Goal: Transaction & Acquisition: Purchase product/service

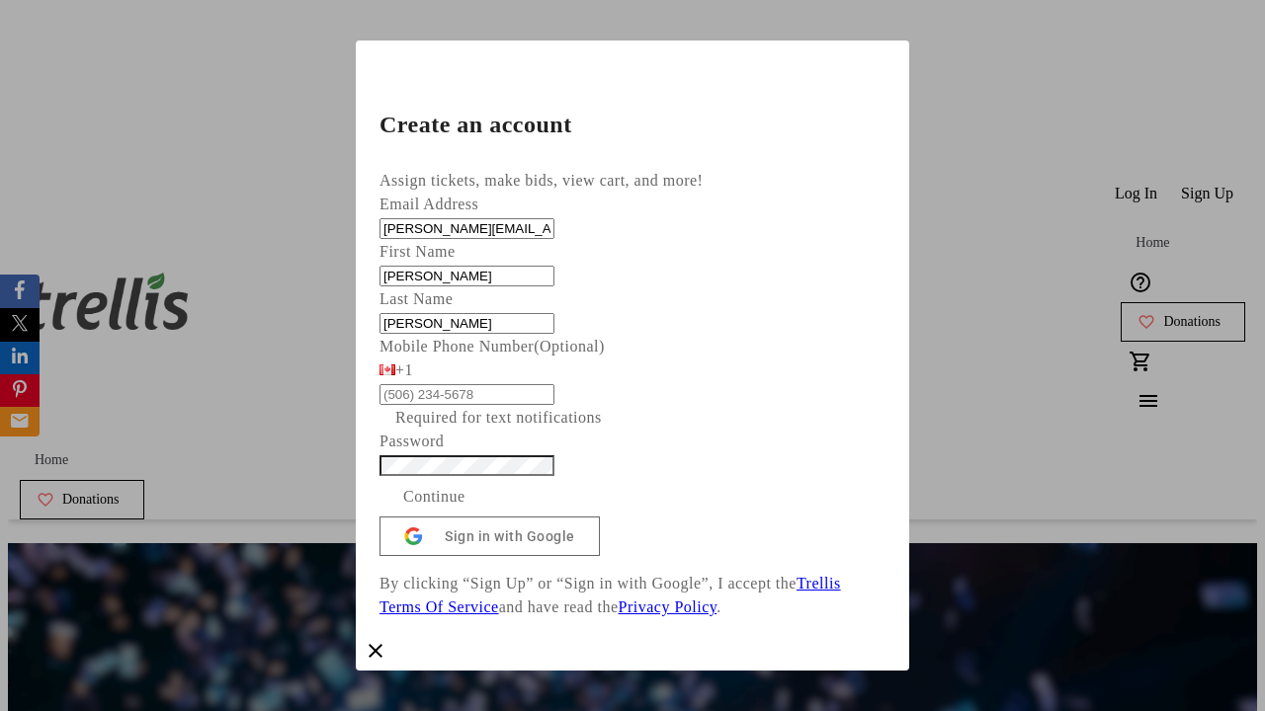
type input "[PERSON_NAME]"
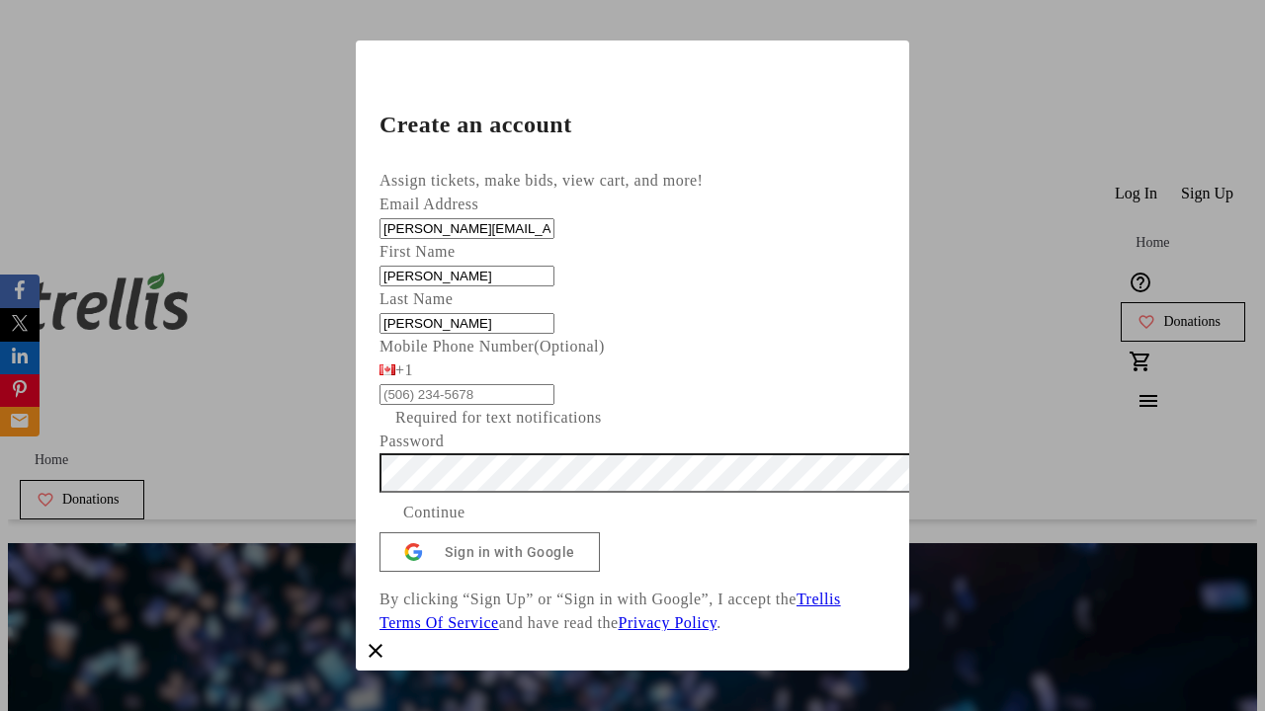
click at [465, 525] on span "Continue" at bounding box center [434, 513] width 62 height 24
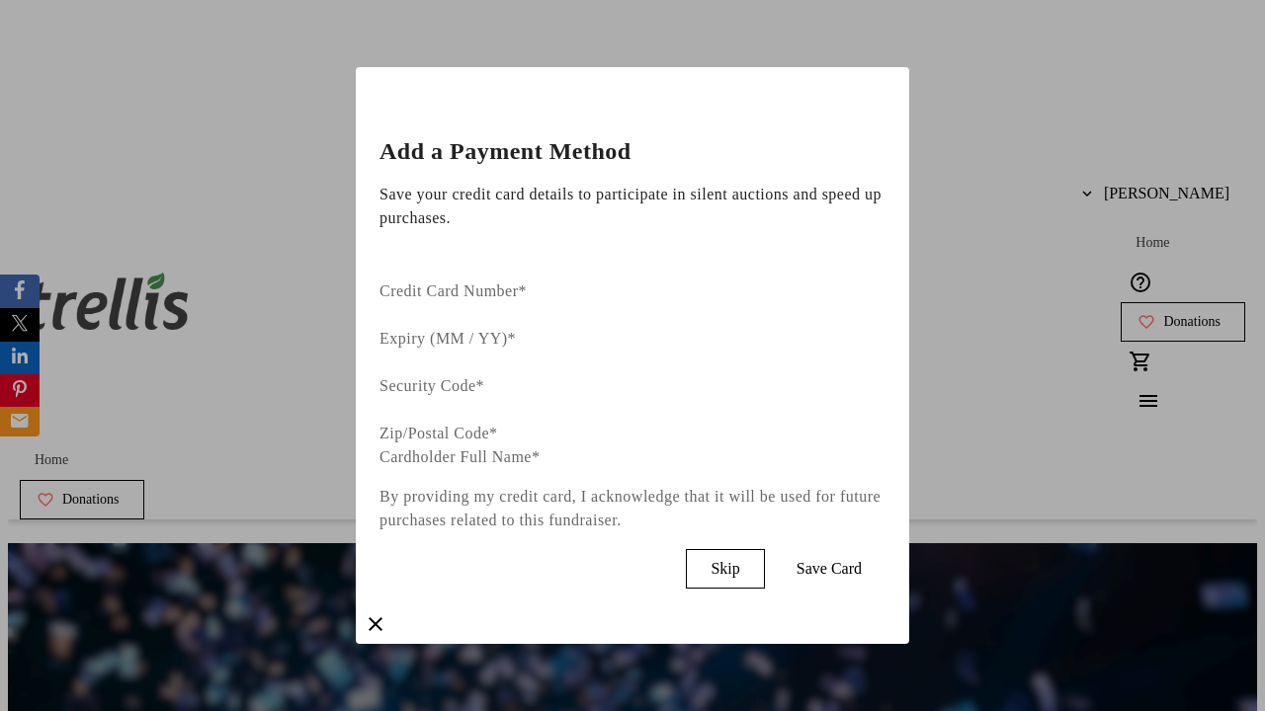
click at [739, 560] on span "Skip" at bounding box center [724, 569] width 29 height 18
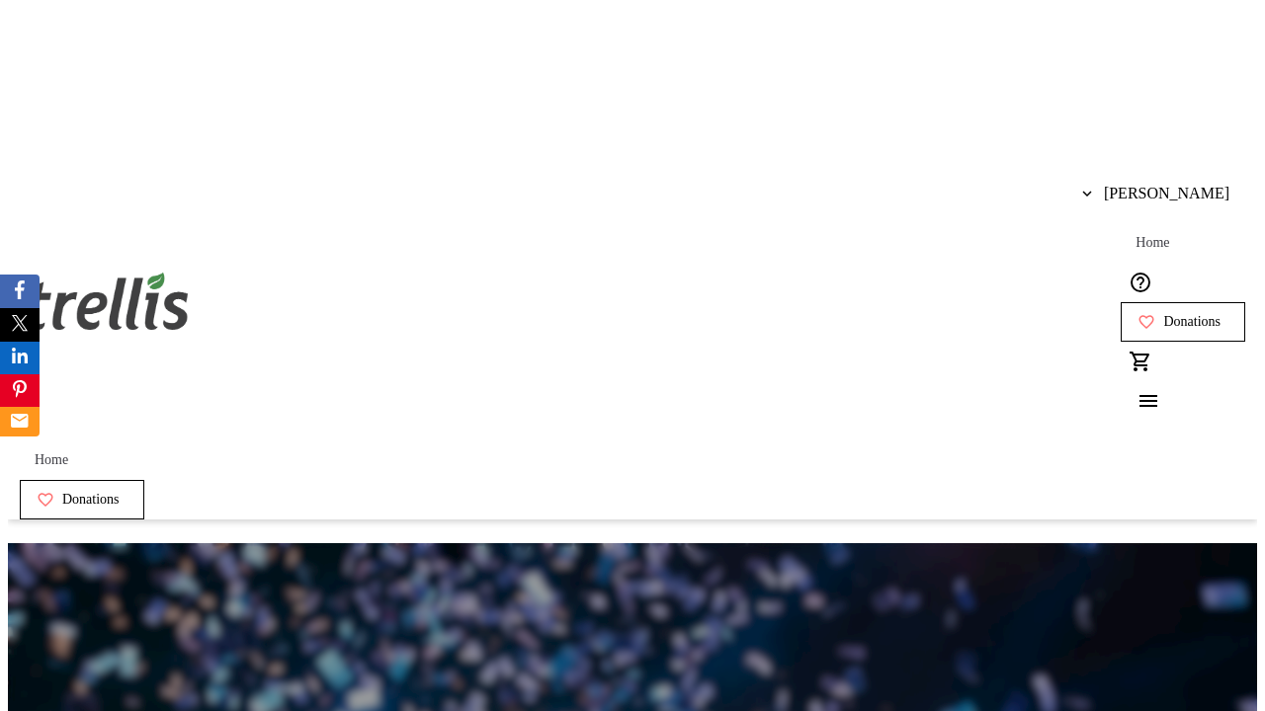
click at [1163, 314] on span "Donations" at bounding box center [1191, 322] width 57 height 16
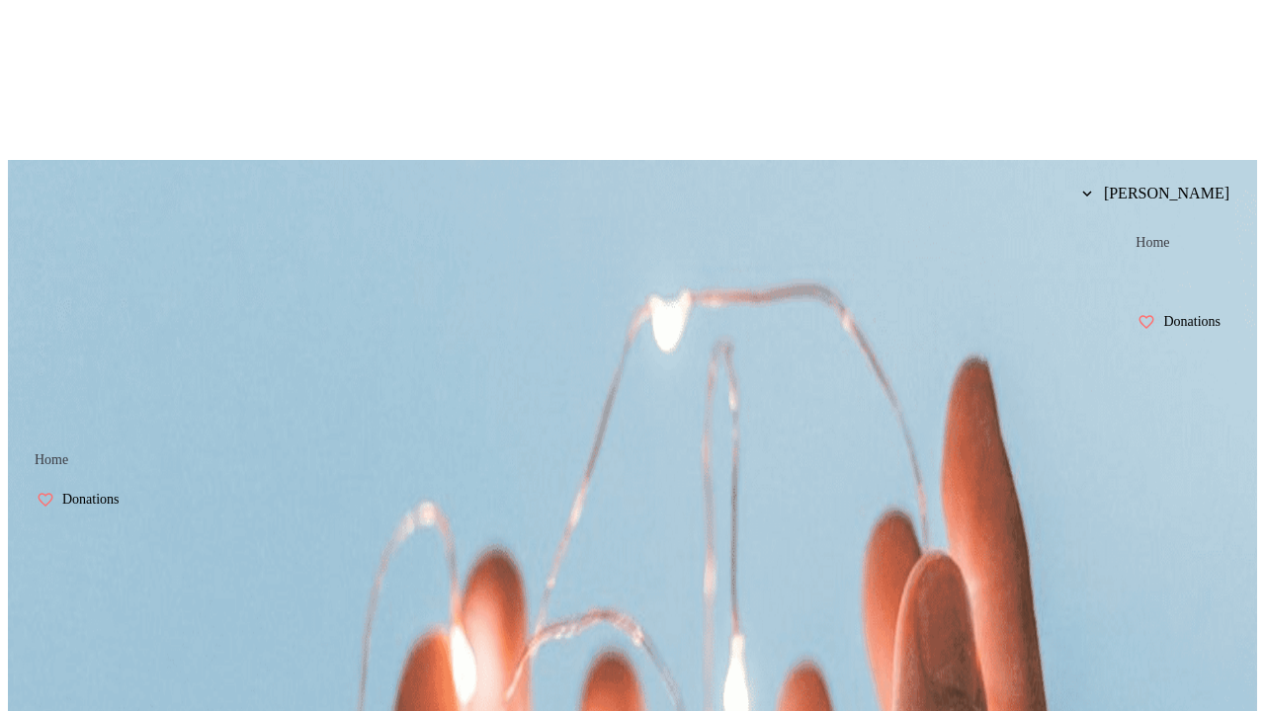
select select "CA"
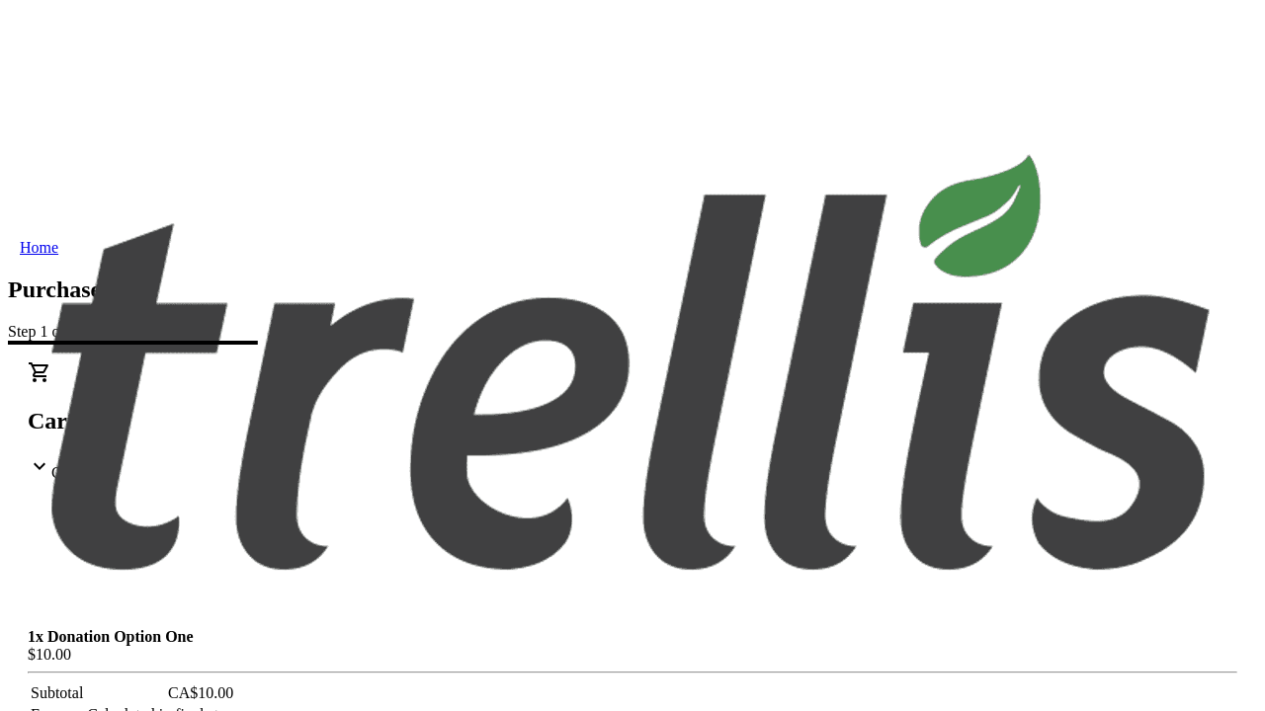
type input "[STREET_ADDRESS][PERSON_NAME]"
type input "Kelowna"
select select "BC"
type input "Kelowna"
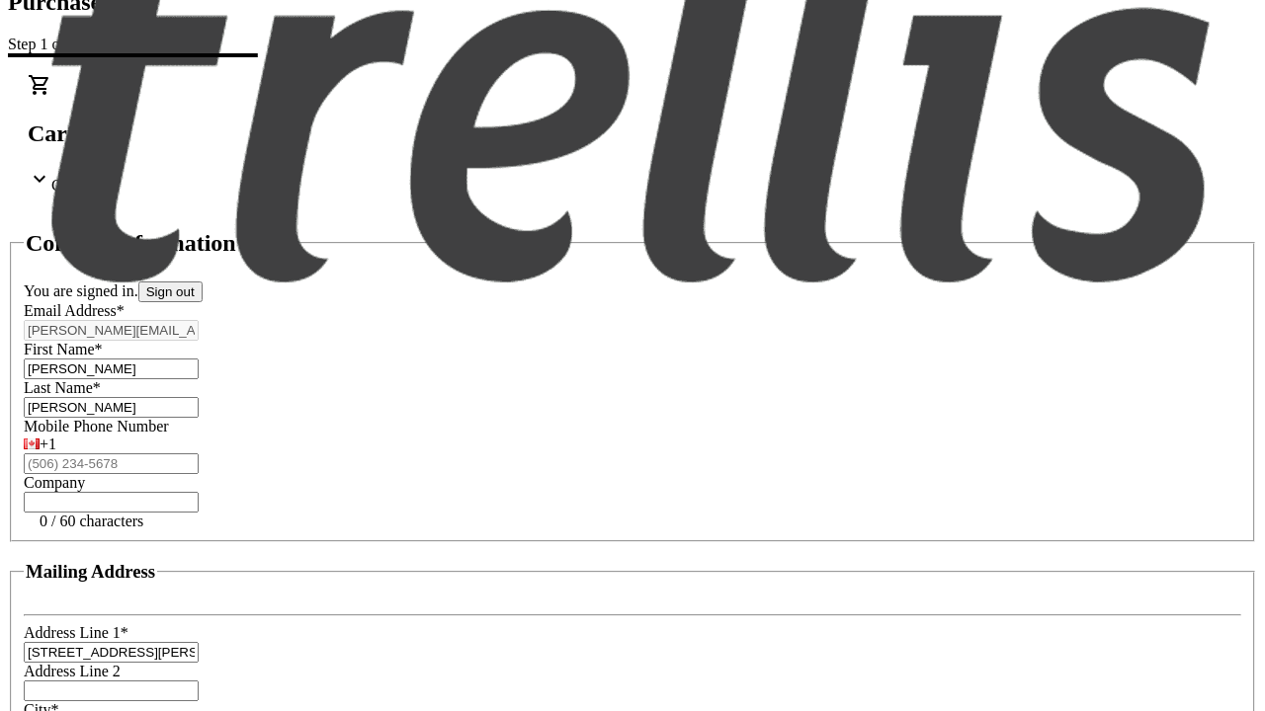
type input "V1Y 0C2"
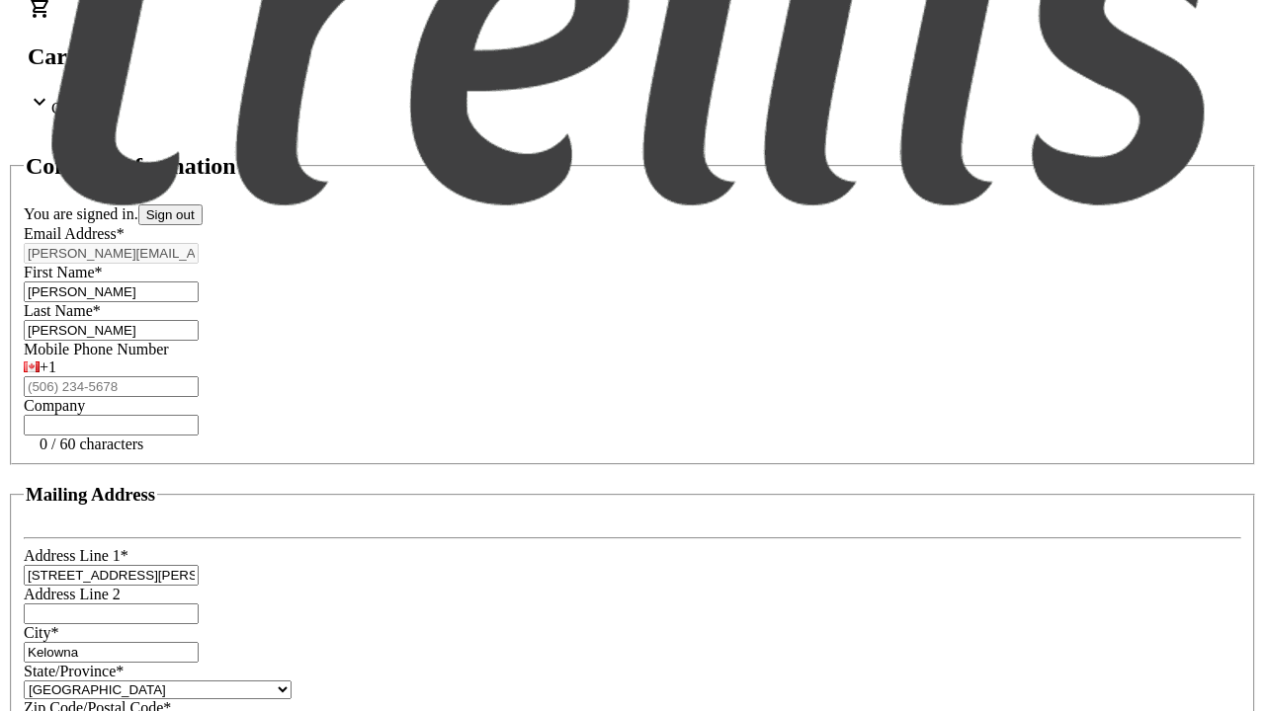
scroll to position [376, 0]
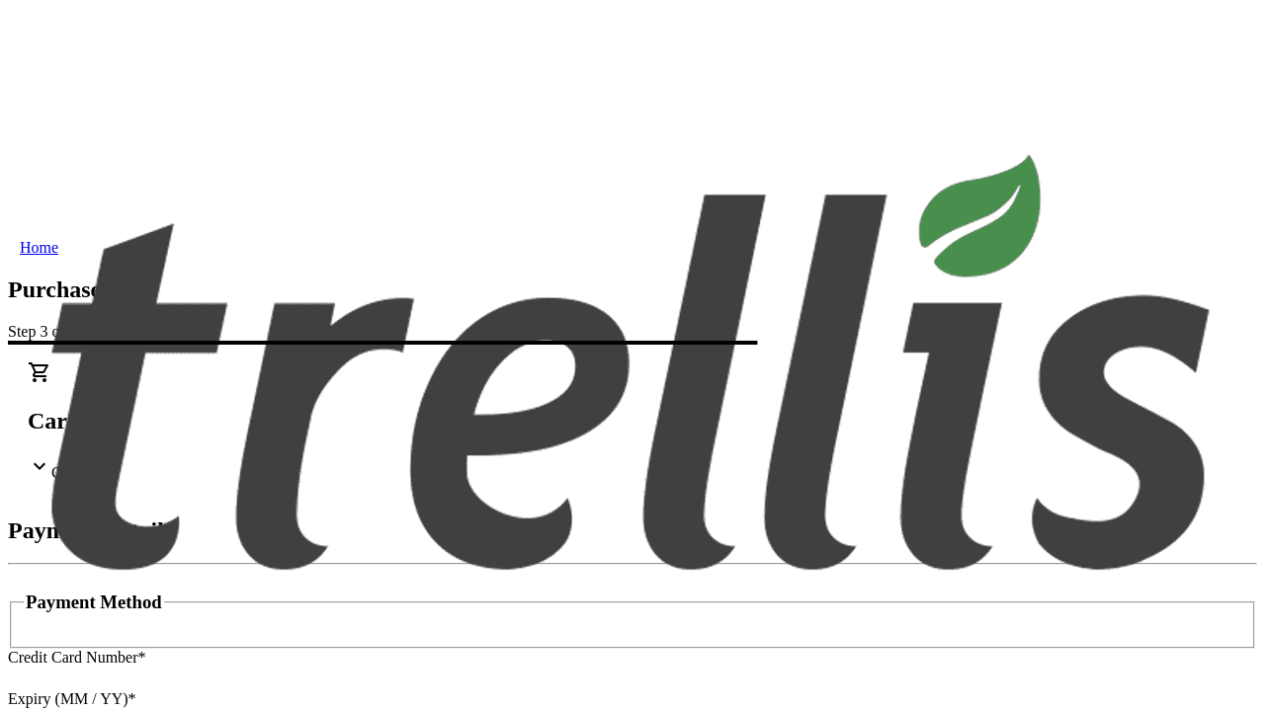
type input "V1Y 0C2"
